Goal: Navigation & Orientation: Find specific page/section

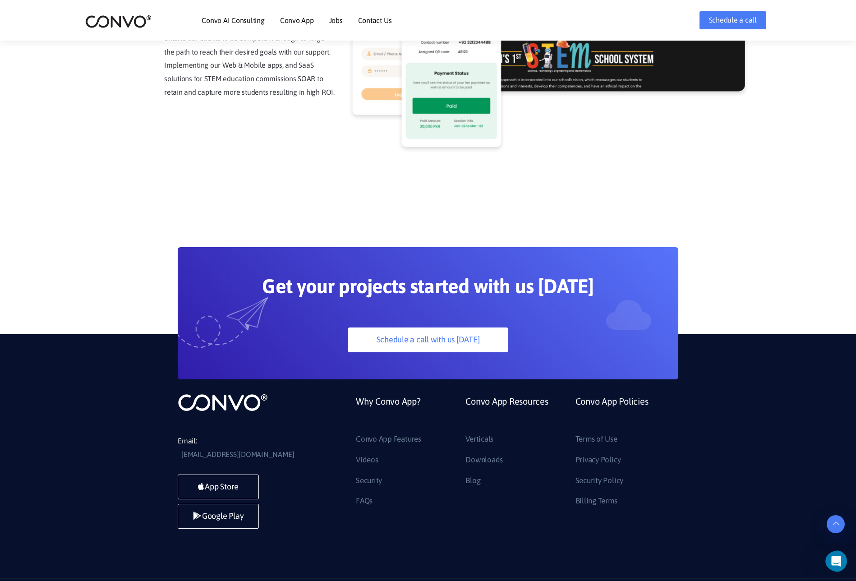
scroll to position [2357, 0]
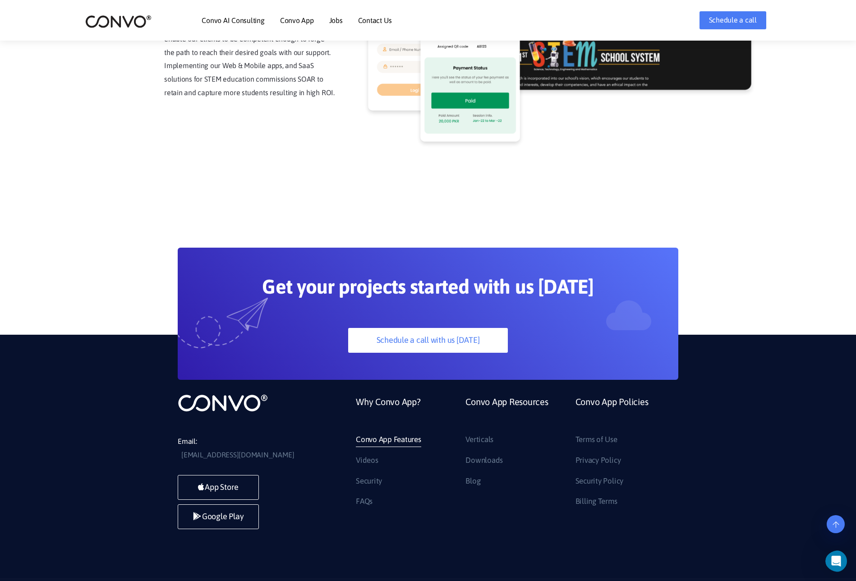
click at [384, 432] on link "Convo App Features" at bounding box center [388, 439] width 65 height 14
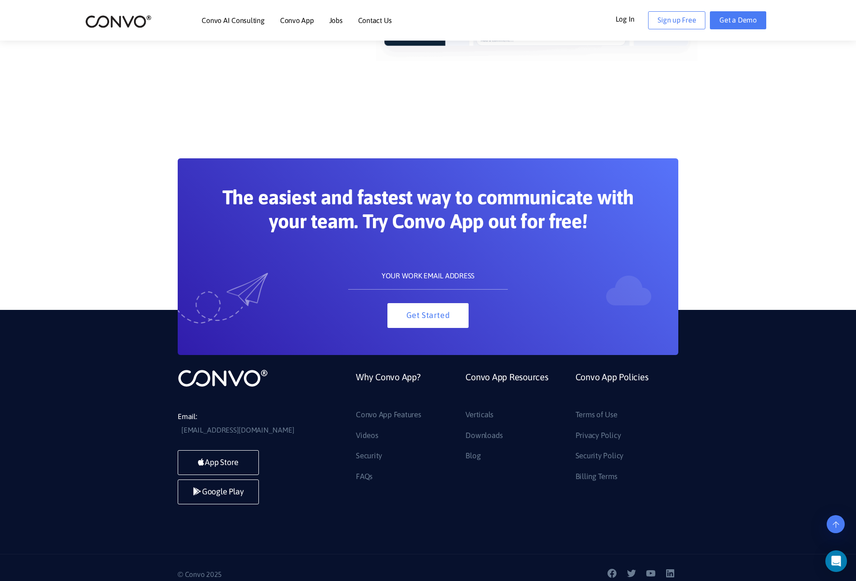
scroll to position [4806, 0]
click at [593, 416] on link "Terms of Use" at bounding box center [596, 415] width 42 height 14
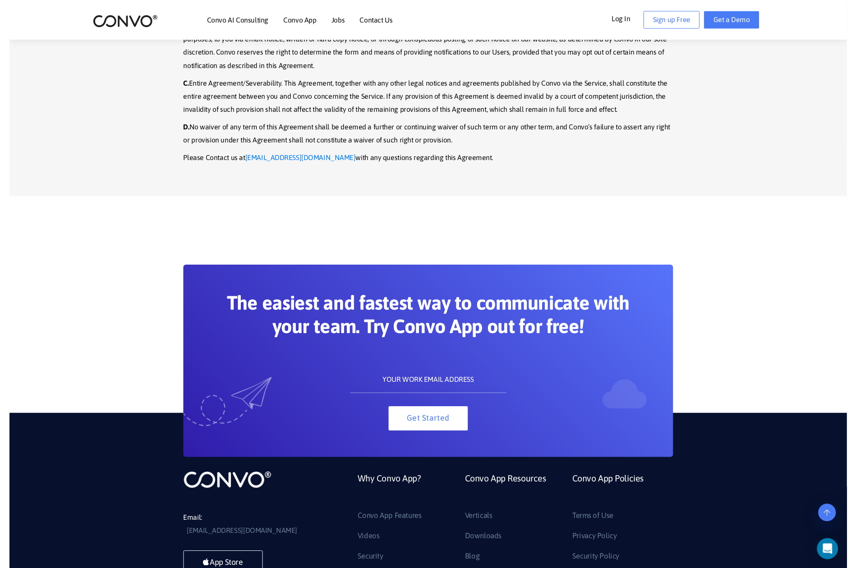
scroll to position [3833, 0]
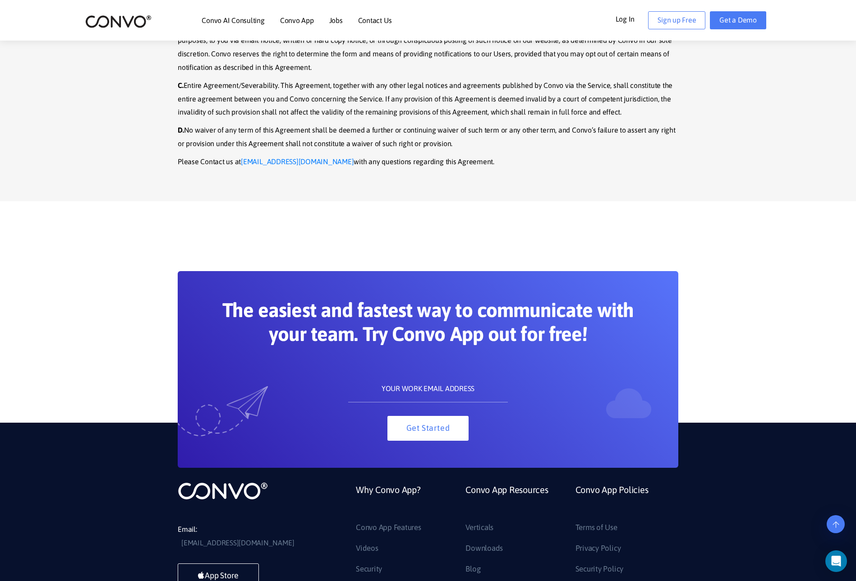
click at [105, 422] on div "Email: support@convo.com App Store Google Play Why Convo App? Convo App Feature…" at bounding box center [428, 544] width 856 height 244
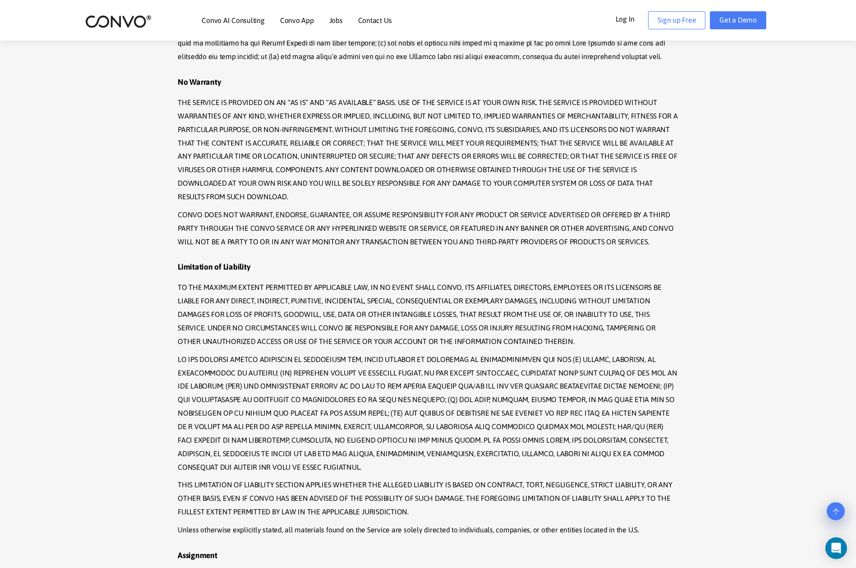
scroll to position [3441, 0]
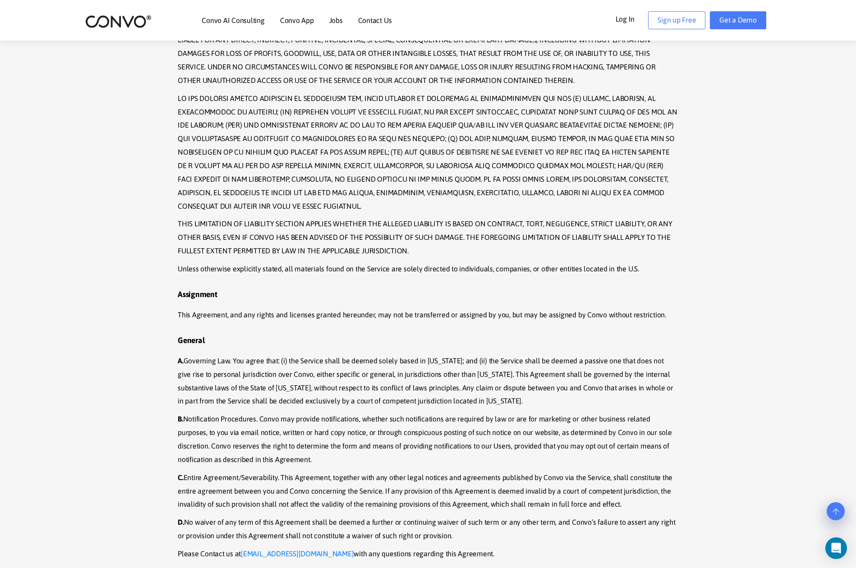
click at [292, 354] on p "A. Governing Law. You agree that: (i) the Service shall be deemed solely based …" at bounding box center [428, 381] width 500 height 54
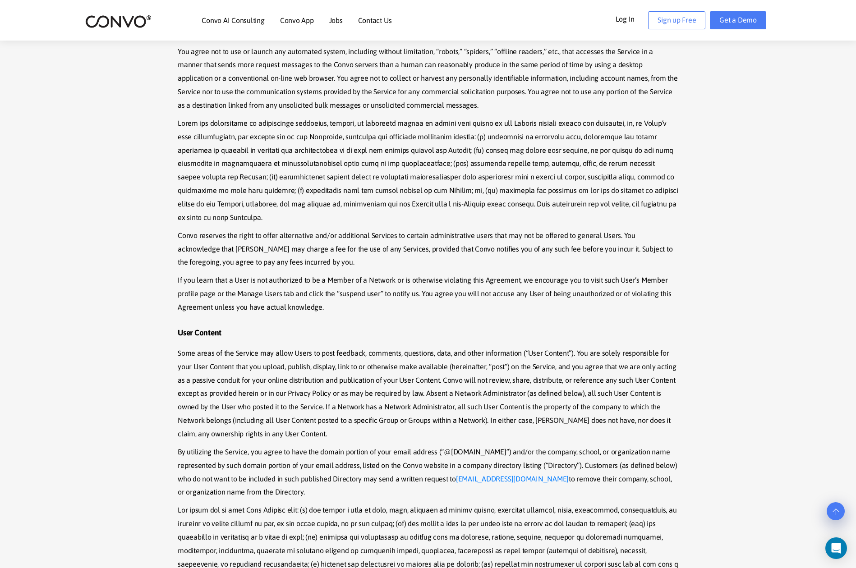
scroll to position [762, 0]
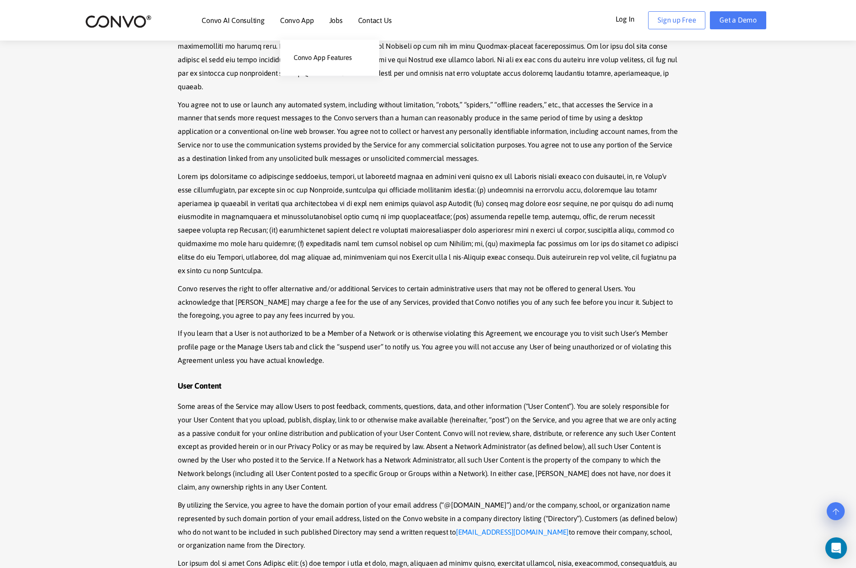
click at [296, 21] on link "Convo App" at bounding box center [297, 20] width 34 height 7
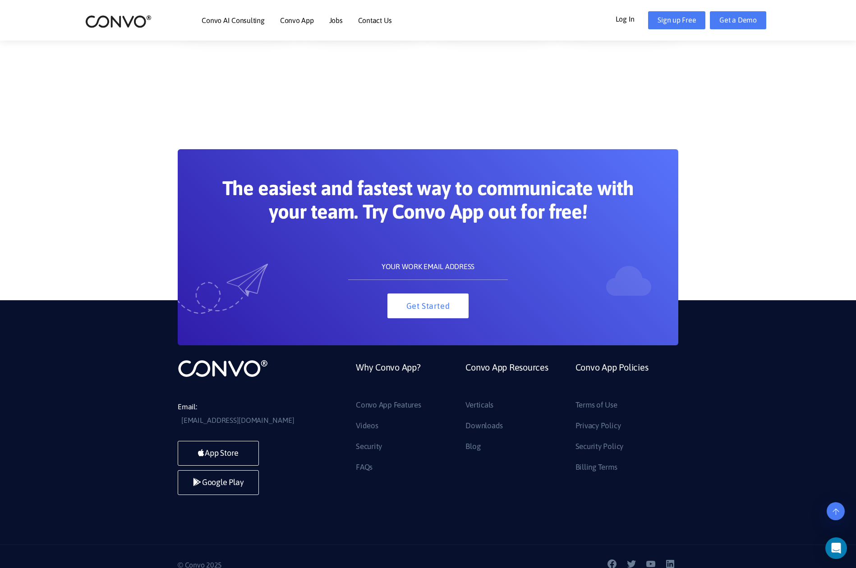
scroll to position [1836, 0]
click at [598, 427] on link "Privacy Policy" at bounding box center [598, 426] width 46 height 14
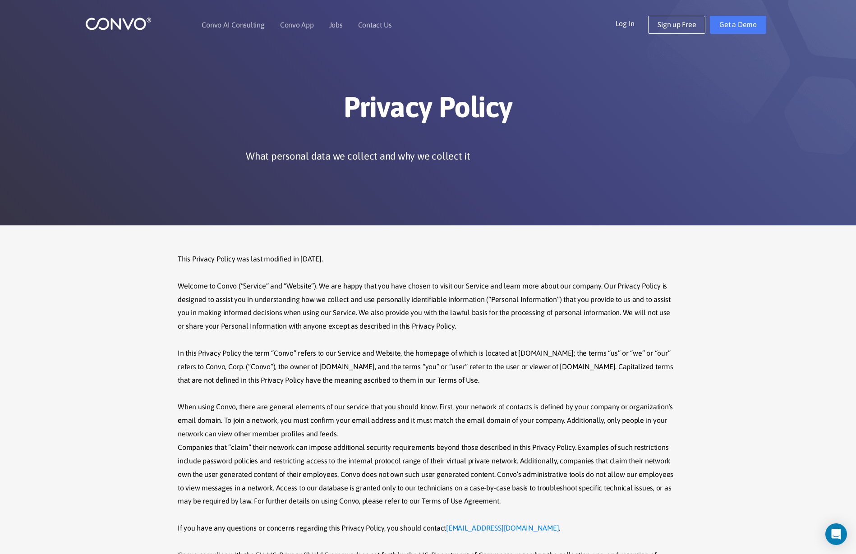
click at [387, 380] on p "This Privacy Policy was last modified in [DATE]. Welcome to Convo (“Service” an…" at bounding box center [428, 440] width 500 height 377
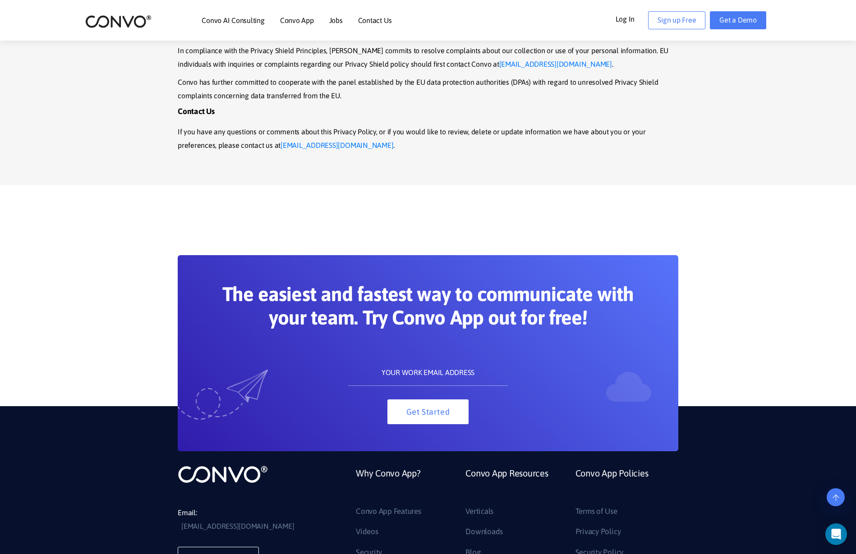
scroll to position [3298, 0]
click at [230, 547] on link "App Store" at bounding box center [218, 559] width 81 height 25
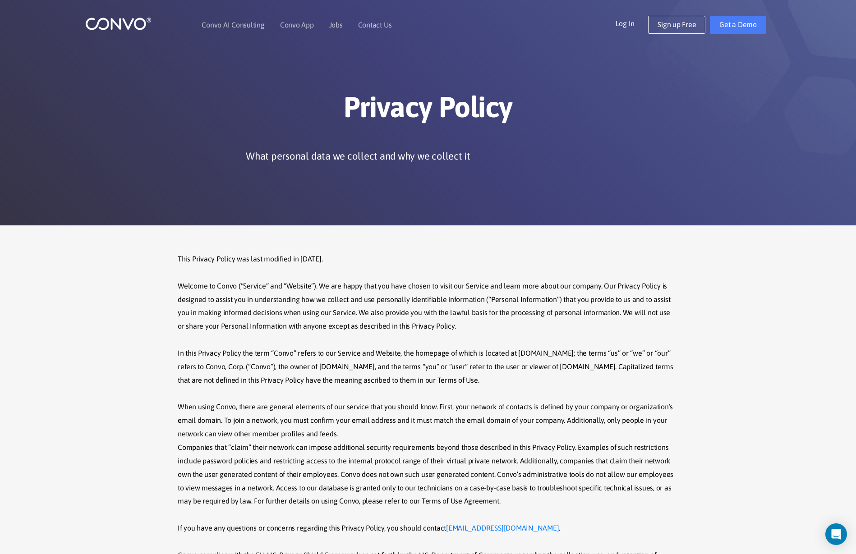
scroll to position [0, 0]
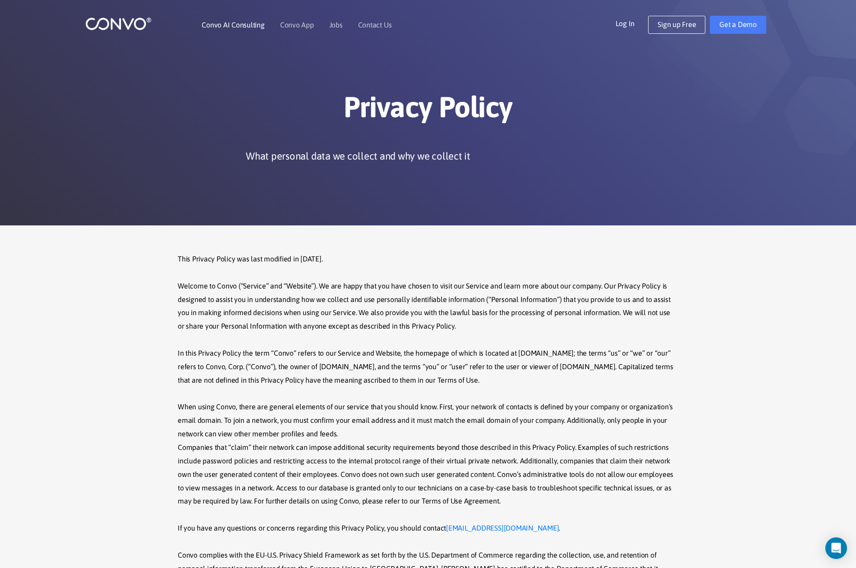
drag, startPoint x: 102, startPoint y: 26, endPoint x: 222, endPoint y: 23, distance: 119.5
click at [128, 30] on img at bounding box center [118, 24] width 66 height 14
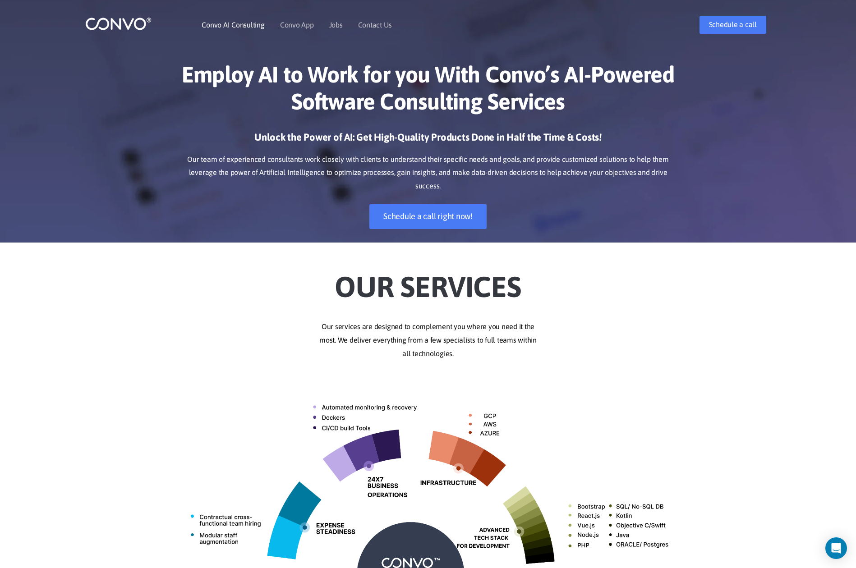
click at [219, 24] on link "Convo AI Consulting" at bounding box center [232, 24] width 63 height 7
click at [300, 28] on link "Convo App" at bounding box center [297, 24] width 34 height 7
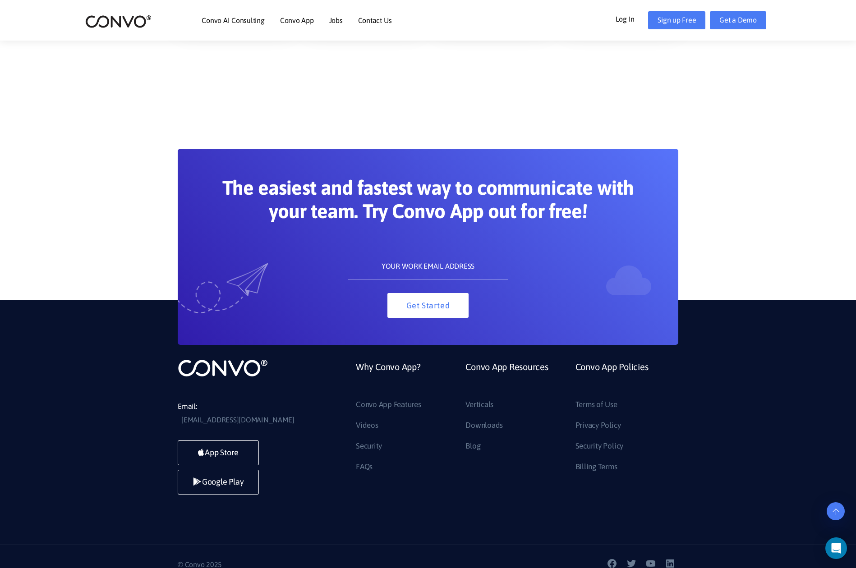
scroll to position [1836, 0]
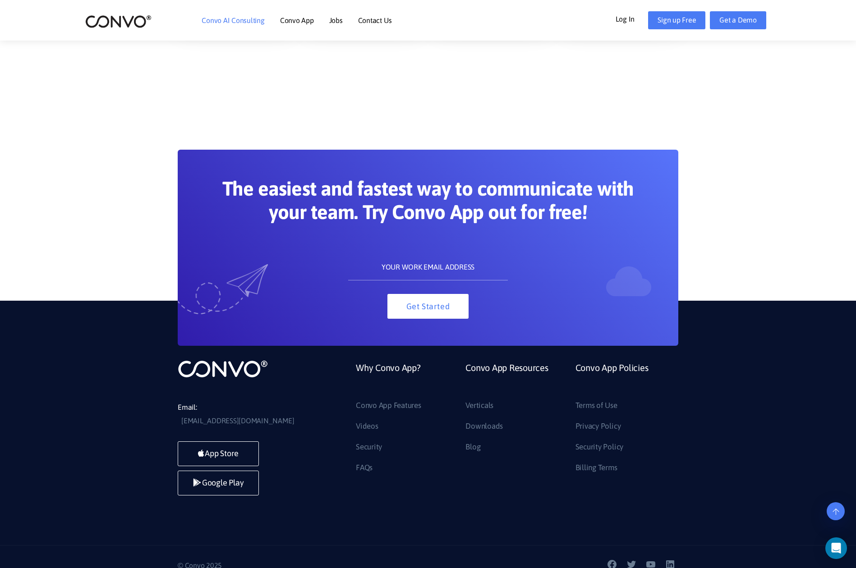
click at [248, 15] on li "Convo AI Consulting" at bounding box center [232, 20] width 63 height 39
click at [247, 19] on link "Convo AI Consulting" at bounding box center [232, 20] width 63 height 7
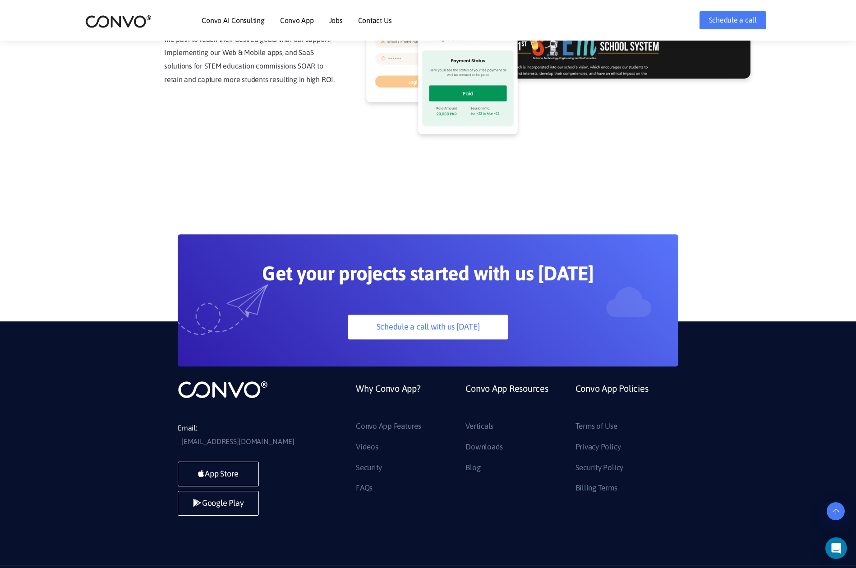
scroll to position [2370, 0]
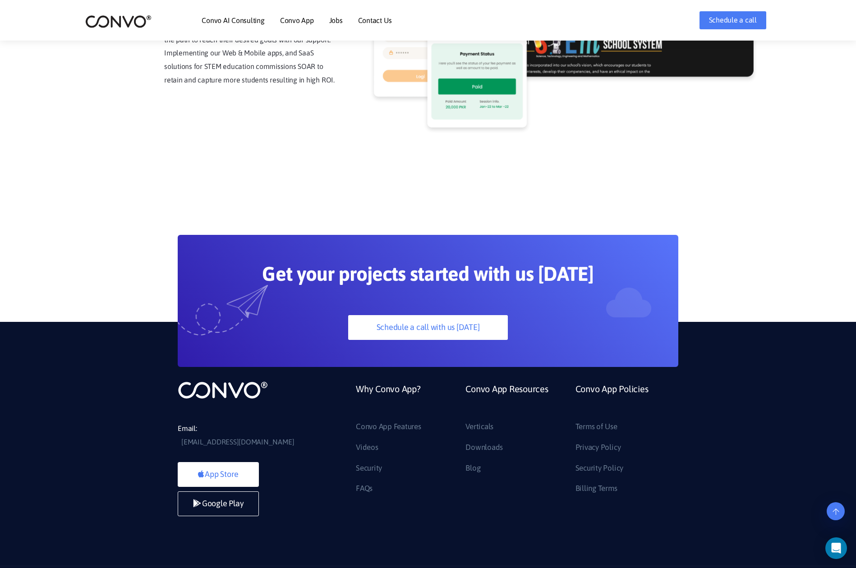
click at [223, 462] on link "App Store" at bounding box center [218, 474] width 81 height 25
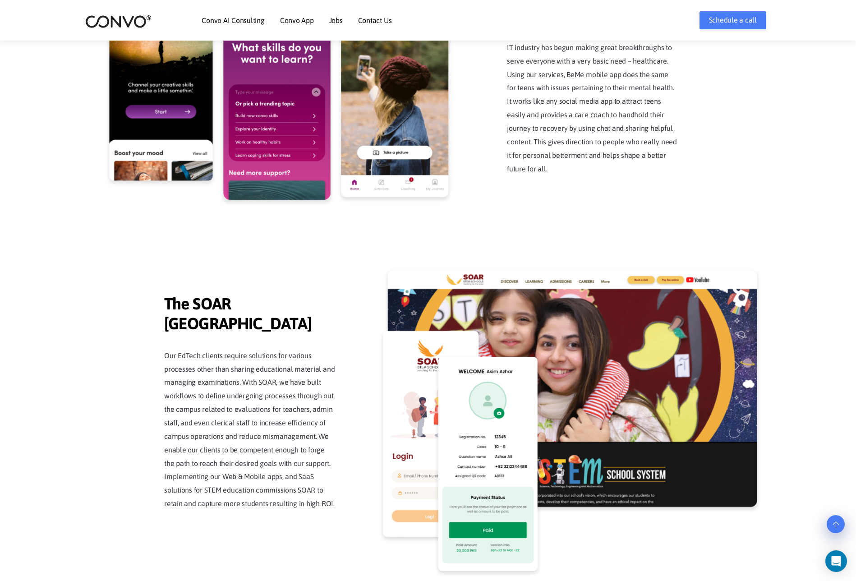
scroll to position [1946, 0]
